Goal: Find specific page/section: Find specific page/section

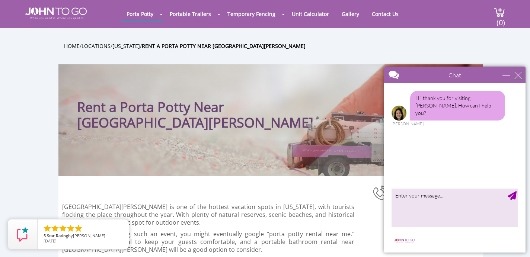
click at [517, 75] on div "close" at bounding box center [517, 74] width 7 height 7
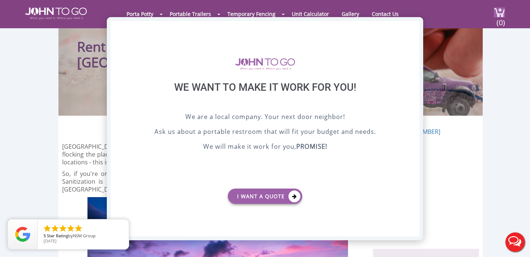
click at [412, 26] on div "X" at bounding box center [414, 27] width 12 height 13
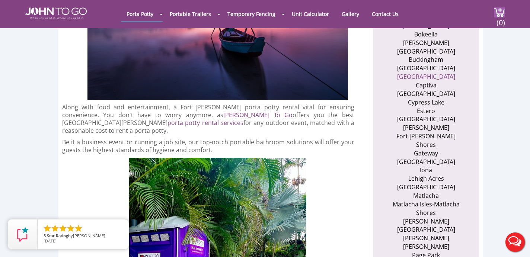
scroll to position [306, 0]
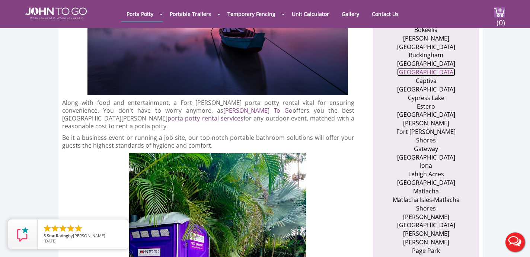
click at [431, 68] on link "Cape Coral" at bounding box center [426, 72] width 58 height 8
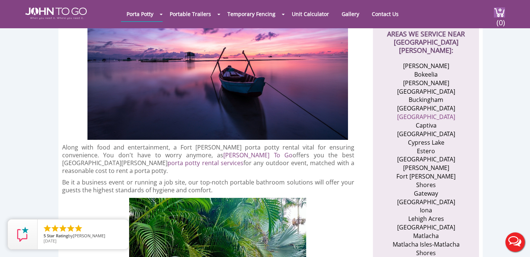
scroll to position [263, 0]
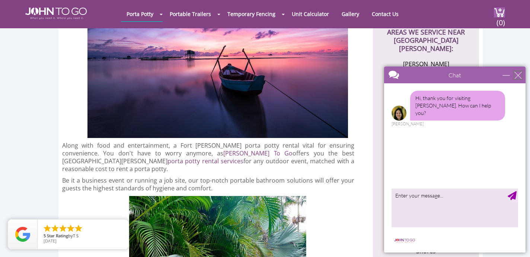
click at [517, 74] on div "close" at bounding box center [517, 74] width 7 height 7
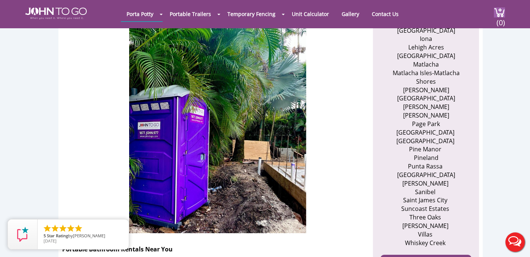
scroll to position [434, 0]
